Goal: Check status: Check status

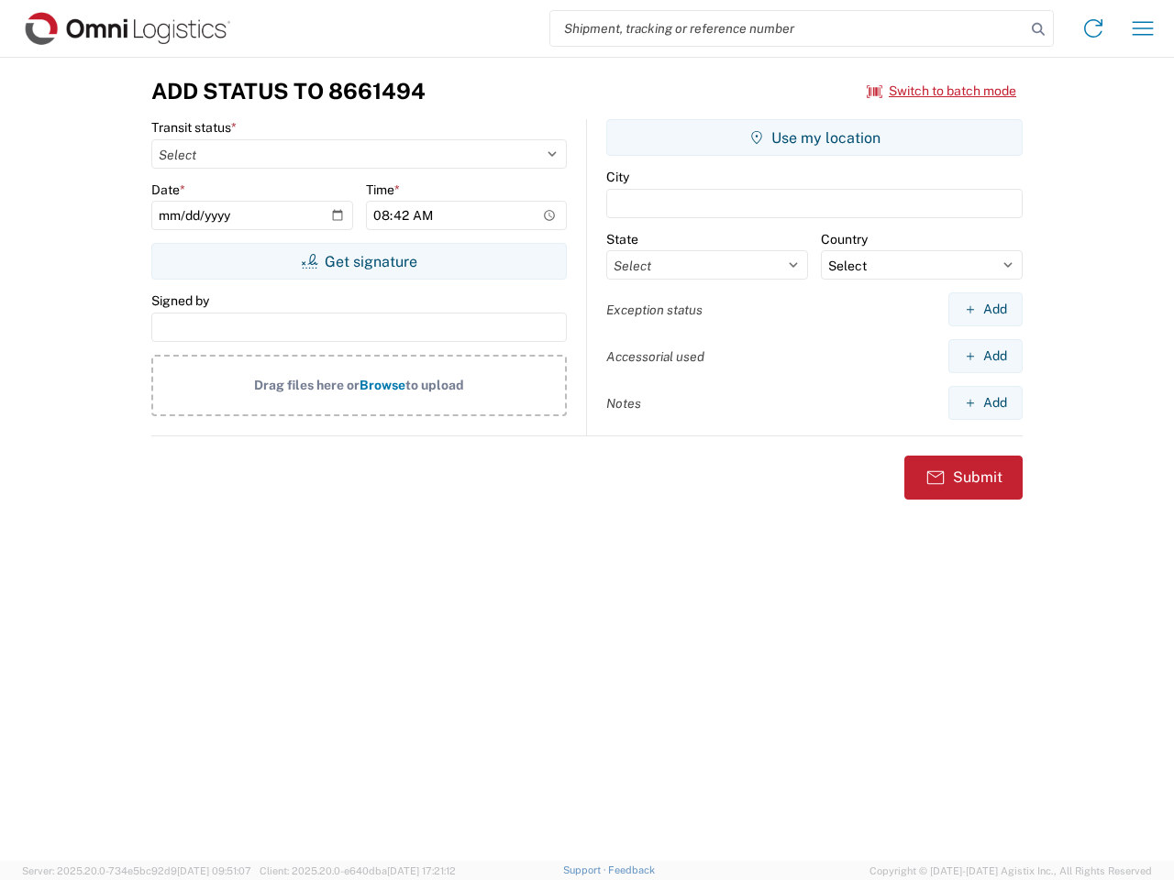
click at [788, 28] on input "search" at bounding box center [787, 28] width 475 height 35
click at [1038, 29] on icon at bounding box center [1038, 30] width 26 height 26
click at [1093, 28] on icon at bounding box center [1092, 28] width 29 height 29
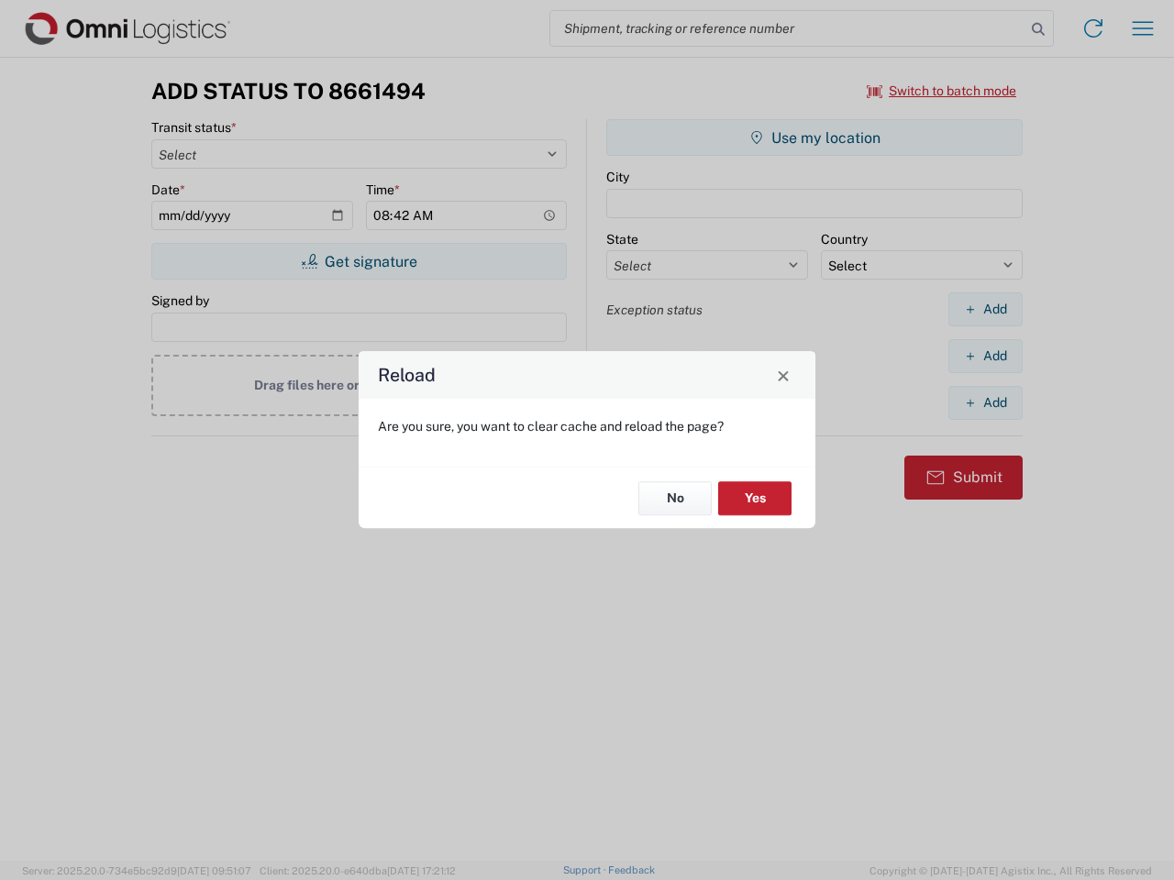
click at [1143, 28] on div "Reload Are you sure, you want to clear cache and reload the page? No Yes" at bounding box center [587, 440] width 1174 height 880
click at [942, 91] on div "Reload Are you sure, you want to clear cache and reload the page? No Yes" at bounding box center [587, 440] width 1174 height 880
click at [359, 261] on div "Reload Are you sure, you want to clear cache and reload the page? No Yes" at bounding box center [587, 440] width 1174 height 880
click at [814, 138] on div "Reload Are you sure, you want to clear cache and reload the page? No Yes" at bounding box center [587, 440] width 1174 height 880
click at [985, 309] on div "Reload Are you sure, you want to clear cache and reload the page? No Yes" at bounding box center [587, 440] width 1174 height 880
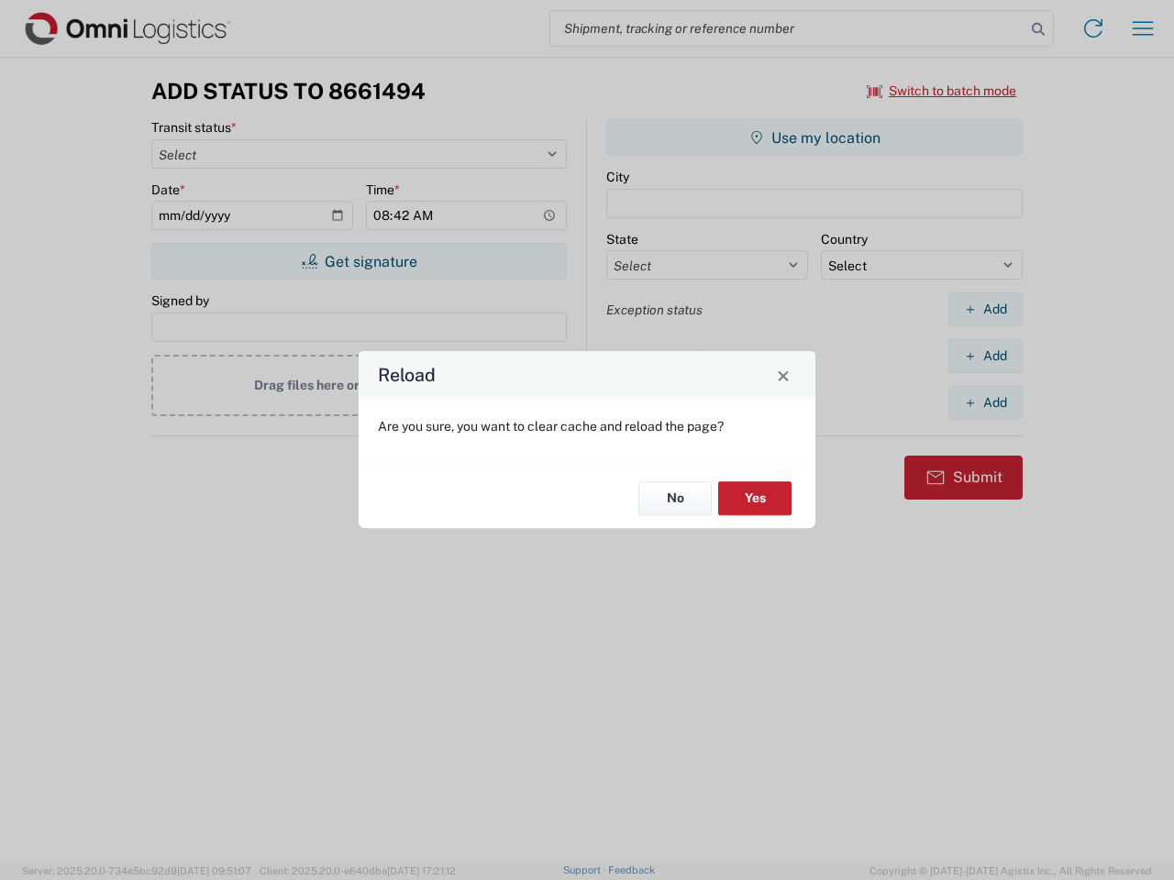
click at [985, 356] on div "Reload Are you sure, you want to clear cache and reload the page? No Yes" at bounding box center [587, 440] width 1174 height 880
click at [985, 403] on div "Reload Are you sure, you want to clear cache and reload the page? No Yes" at bounding box center [587, 440] width 1174 height 880
